Goal: Task Accomplishment & Management: Complete application form

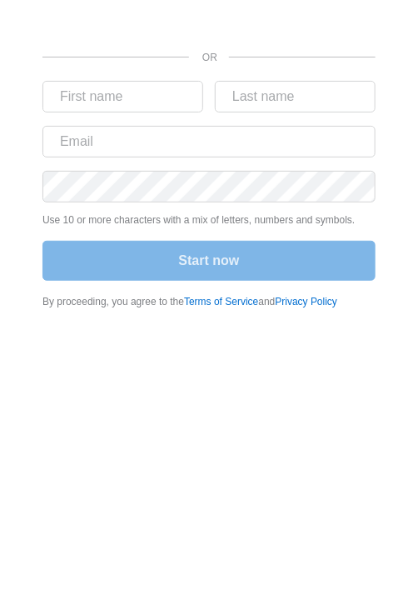
click at [380, 248] on div "OR Use 10 or more characters with a mix of letters, numbers and symbols. Start …" at bounding box center [209, 159] width 397 height 319
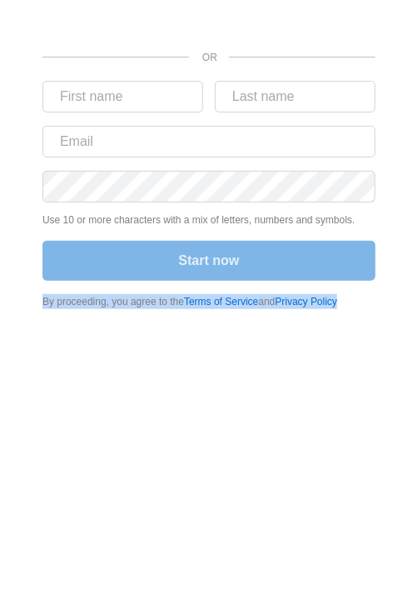
drag, startPoint x: 380, startPoint y: 248, endPoint x: 522, endPoint y: 655, distance: 430.5
click at [417, 614] on html "OR Use 10 or more characters with a mix of letters, numbers and symbols. Start …" at bounding box center [209, 307] width 418 height 615
